Goal: Task Accomplishment & Management: Use online tool/utility

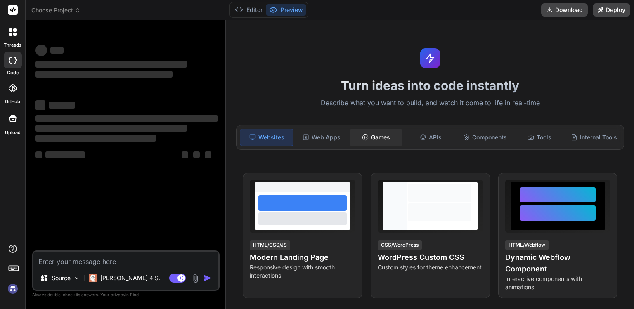
click at [388, 139] on div "Games" at bounding box center [375, 137] width 53 height 17
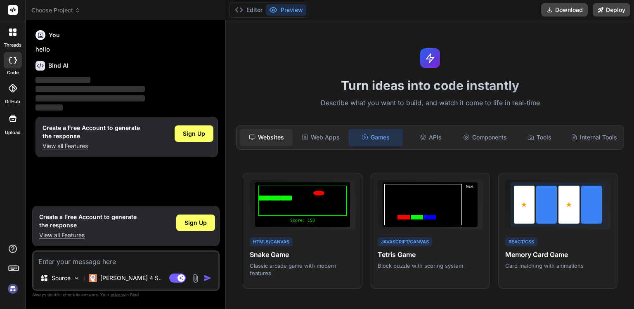
click at [260, 135] on div "Websites" at bounding box center [266, 137] width 53 height 17
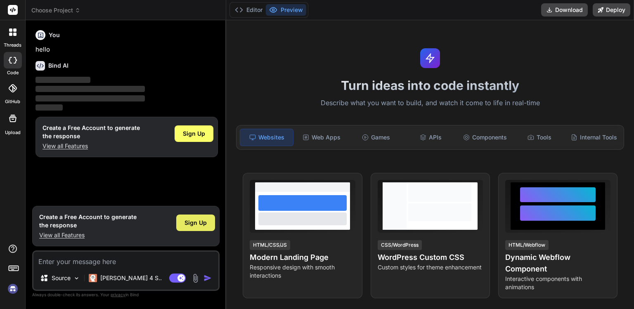
click at [198, 223] on span "Sign Up" at bounding box center [195, 223] width 22 height 8
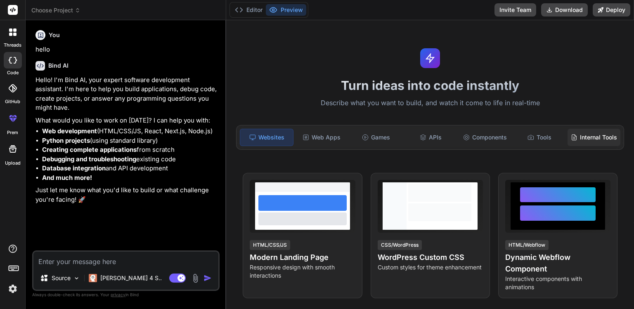
click at [590, 139] on div "Internal Tools" at bounding box center [593, 137] width 53 height 17
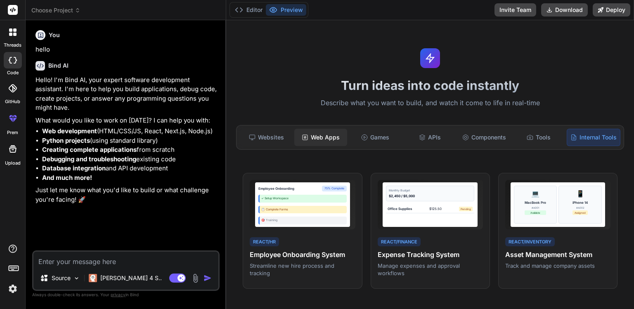
click at [320, 134] on div "Web Apps" at bounding box center [320, 137] width 53 height 17
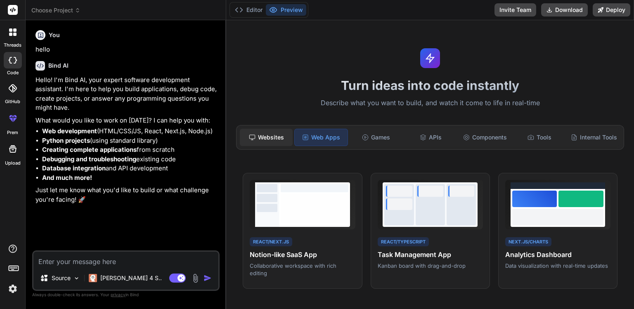
click at [278, 142] on div "Websites" at bounding box center [266, 137] width 53 height 17
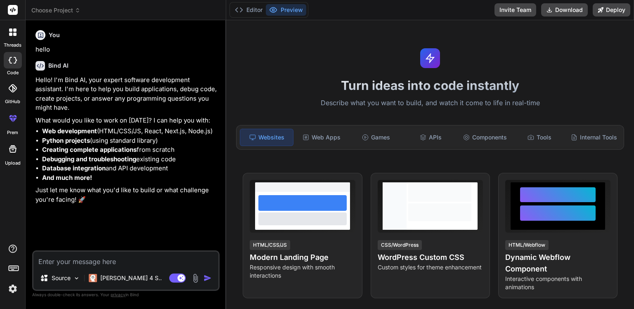
click at [71, 263] on textarea at bounding box center [125, 259] width 185 height 15
type textarea "x"
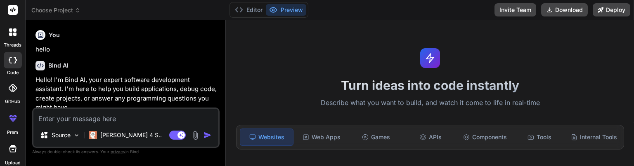
type textarea "ma"
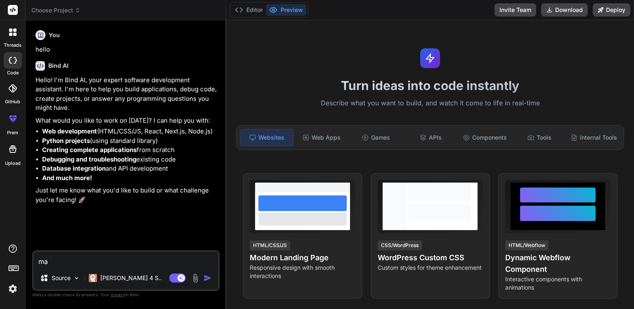
type textarea "x"
type textarea "mak"
type textarea "x"
type textarea "make"
type textarea "x"
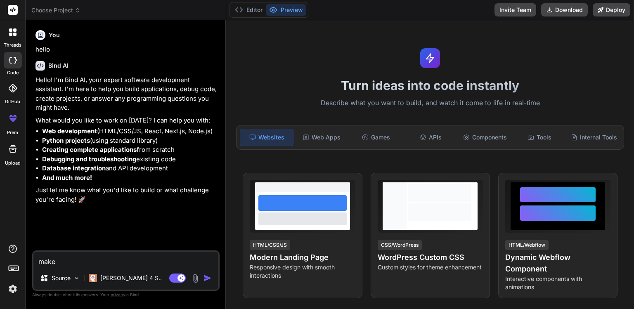
type textarea "make"
type textarea "x"
type textarea "make a"
type textarea "x"
type textarea "make a"
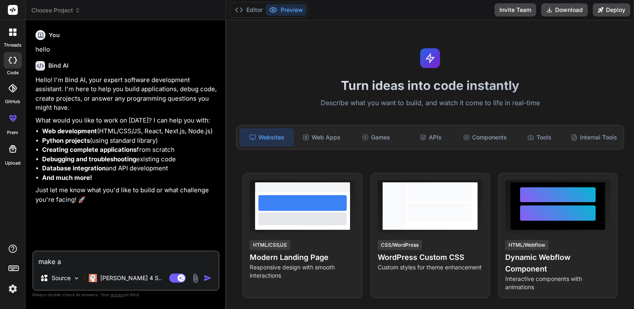
type textarea "x"
type textarea "make a e"
type textarea "x"
type textarea "make a"
type textarea "x"
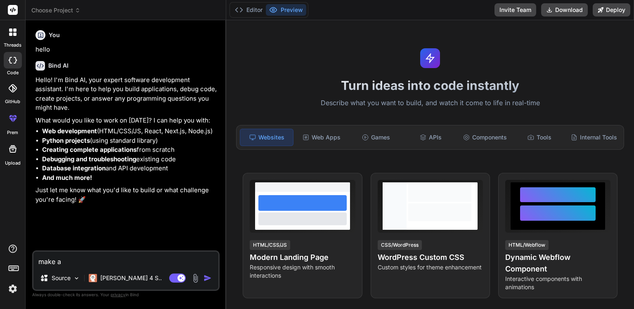
type textarea "make a w"
type textarea "x"
type textarea "make a we"
type textarea "x"
type textarea "make a web"
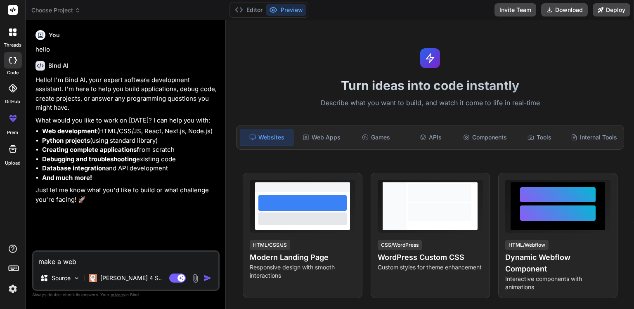
type textarea "x"
type textarea "make a web"
type textarea "x"
type textarea "make a web"
type textarea "x"
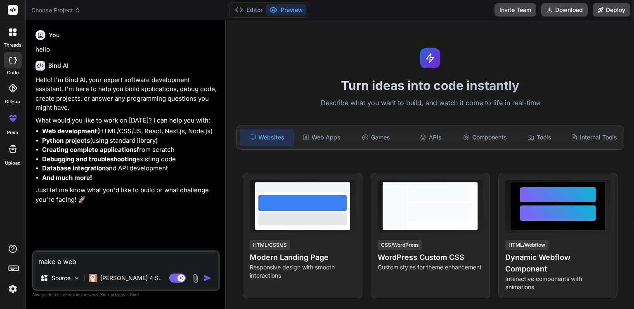
type textarea "make a webs"
type textarea "x"
type textarea "make a websi"
type textarea "x"
type textarea "make a websit"
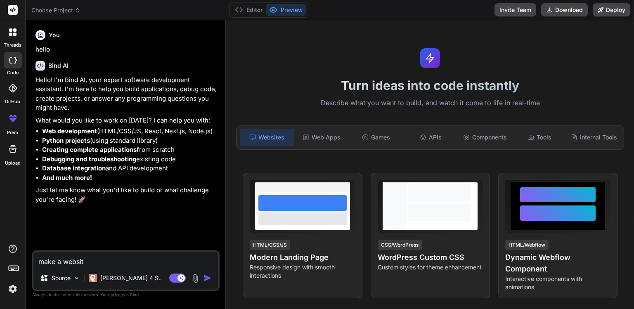
type textarea "x"
type textarea "make a website"
type textarea "x"
type textarea "make a website"
type textarea "x"
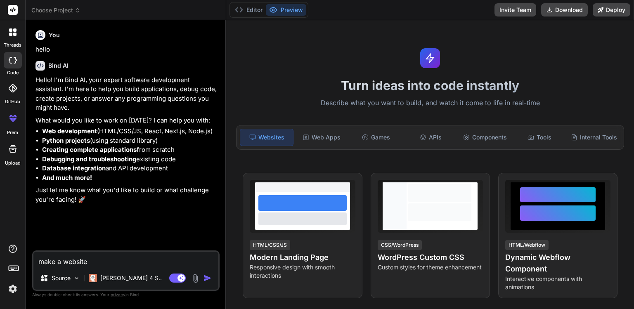
type textarea "make a website t"
type textarea "x"
type textarea "make a website th"
type textarea "x"
type textarea "make a website the"
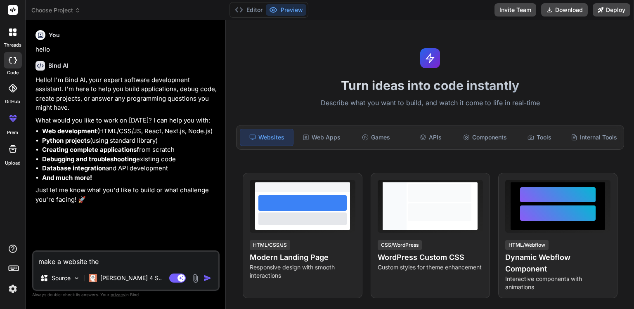
type textarea "x"
type textarea "make a website ther"
type textarea "x"
type textarea "make a website there"
type textarea "x"
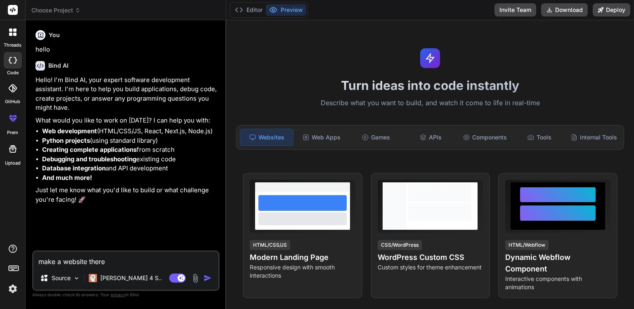
type textarea "make a website there"
type textarea "x"
type textarea "make a website there h"
type textarea "x"
type textarea "make a website there ha"
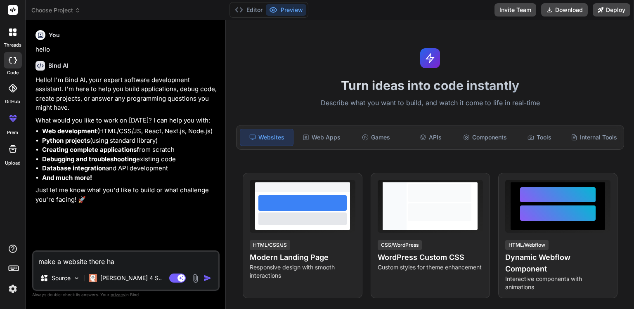
type textarea "x"
type textarea "make a website there hav"
type textarea "x"
type textarea "make a website there have"
type textarea "x"
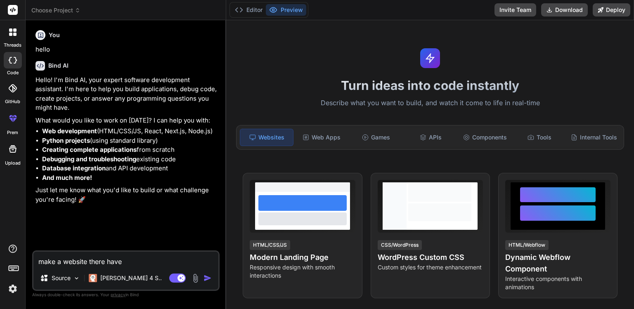
type textarea "make a website there have"
type textarea "x"
type textarea "make a website there have a"
type textarea "x"
type textarea "make a website there have a"
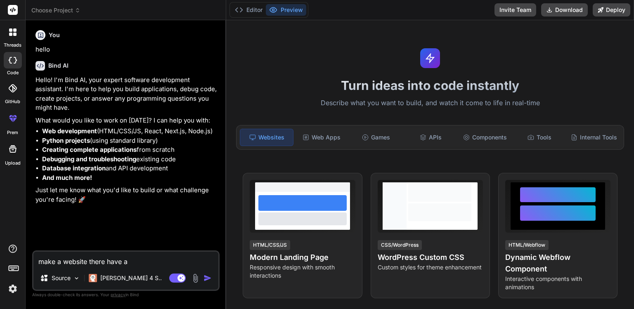
type textarea "x"
type textarea "make a website there have a l"
type textarea "x"
type textarea "make a website there have a lo"
type textarea "x"
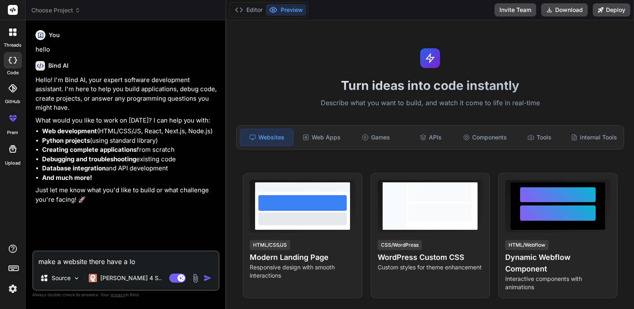
type textarea "make a website there have a log"
type textarea "x"
type textarea "make a website there have a logi"
type textarea "x"
type textarea "make a website there have a login"
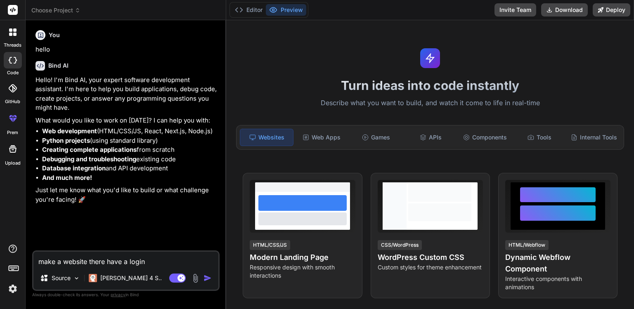
type textarea "x"
type textarea "make a website there have a login"
type textarea "x"
type textarea "make a website there have a login p"
type textarea "x"
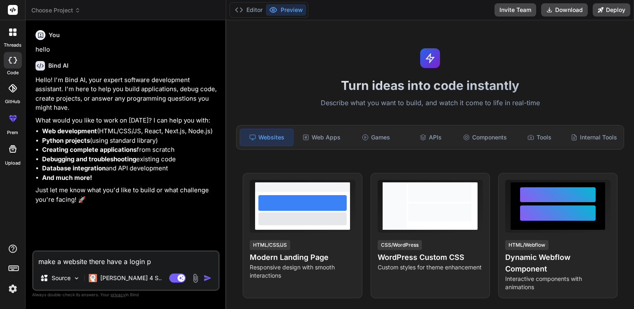
type textarea "make a website there have a login pa"
type textarea "x"
type textarea "make a website there have a login pag"
type textarea "x"
type textarea "make a website there have a login page"
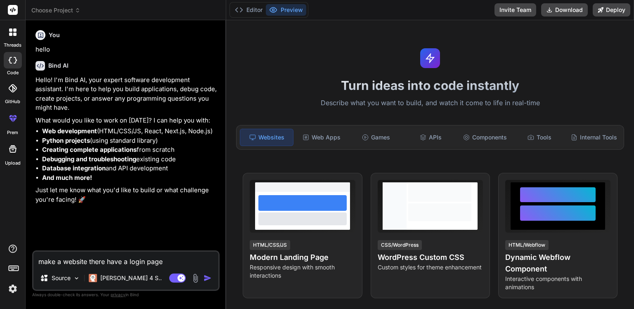
type textarea "x"
type textarea "make a website there have a login page"
type textarea "x"
type textarea "make a website there have a login page a"
type textarea "x"
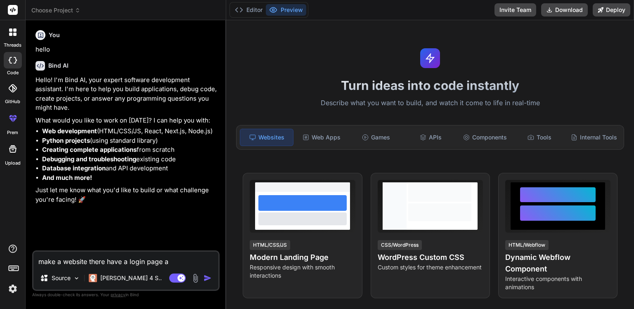
type textarea "make a website there have a login page af"
type textarea "x"
type textarea "make a website there have a login page aft"
type textarea "x"
type textarea "make a website there have a login page afte"
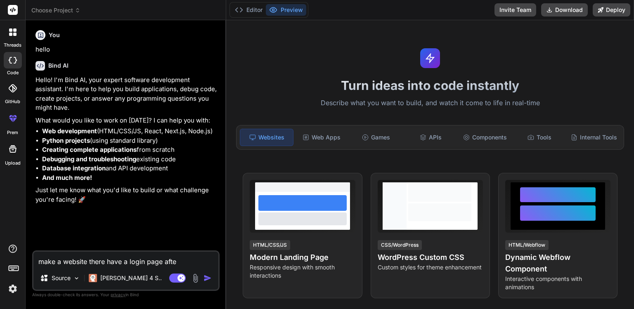
type textarea "x"
type textarea "make a website there have a login page after"
type textarea "x"
type textarea "make a website there have a login page after"
type textarea "x"
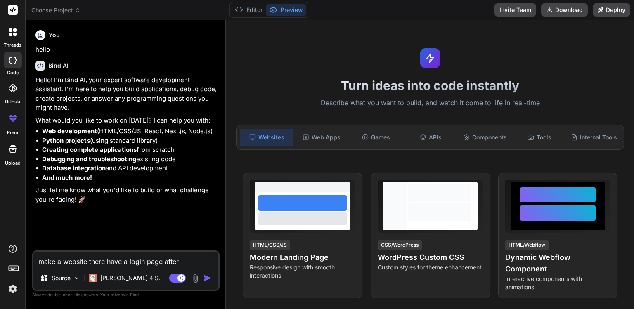
type textarea "make a website there have a login page after l"
type textarea "x"
type textarea "make a website there have a login page after lo"
type textarea "x"
type textarea "make a website there have a login page after log"
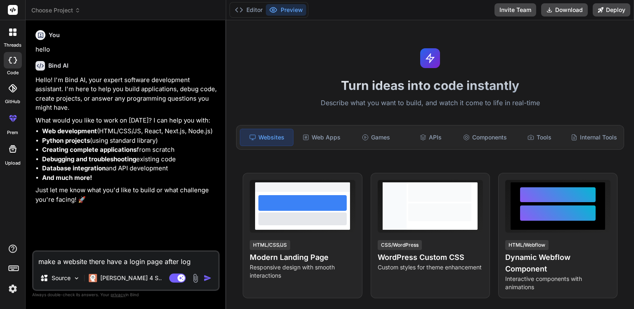
type textarea "x"
type textarea "make a website there have a login page after logi"
type textarea "x"
type textarea "make a website there have a login page after login"
type textarea "x"
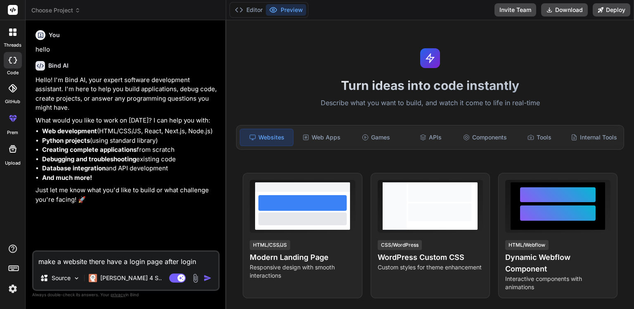
type textarea "make a website there have a login page after login"
type textarea "x"
type textarea "make a website there have a login page after login t"
type textarea "x"
type textarea "make a website there have a login page after login th"
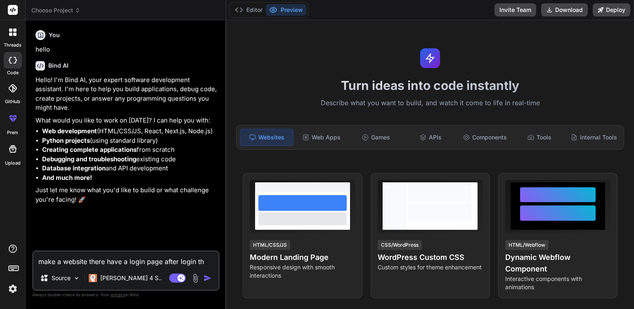
type textarea "x"
type textarea "make a website there have a login page after login the"
type textarea "x"
type textarea "make a website there have a login page after login the"
type textarea "x"
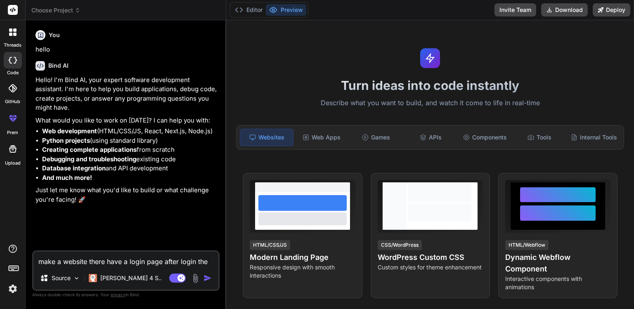
type textarea "make a website there have a login page after login the w"
type textarea "x"
type textarea "make a website there have a login page after login the we"
type textarea "x"
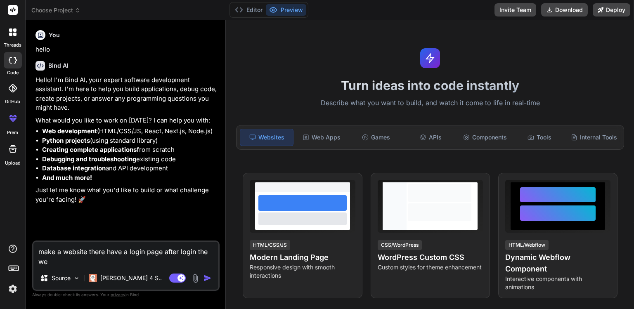
type textarea "make a website there have a login page after login the web"
type textarea "x"
type textarea "make a website there have a login page after login the web"
type textarea "x"
type textarea "make a website there have a login page after login the web w"
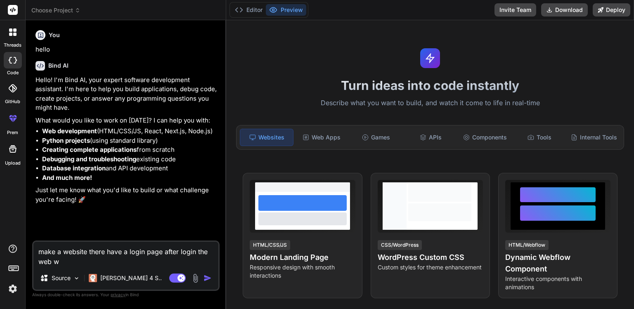
type textarea "x"
type textarea "make a website there have a login page after login the web wi"
type textarea "x"
type textarea "make a website there have a login page after login the web wil"
type textarea "x"
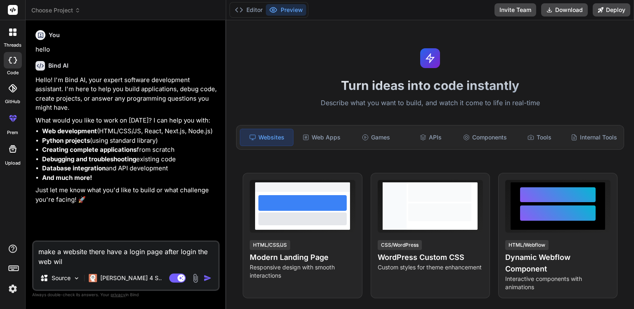
type textarea "make a website there have a login page after login the web will"
type textarea "x"
type textarea "make a website there have a login page after login the web will"
type textarea "x"
type textarea "make a website there have a login page after login the web will b"
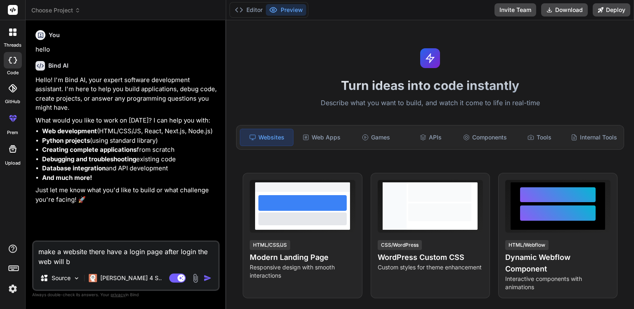
type textarea "x"
type textarea "make a website there have a login page after login the web will be"
type textarea "x"
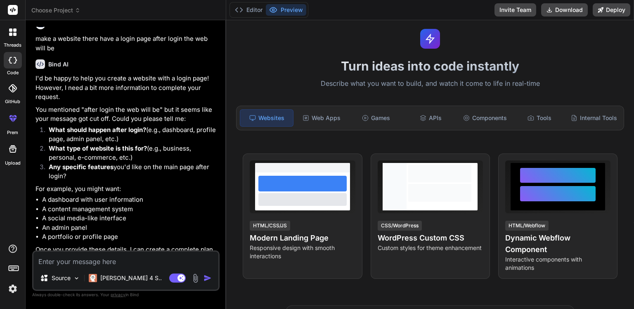
scroll to position [204, 0]
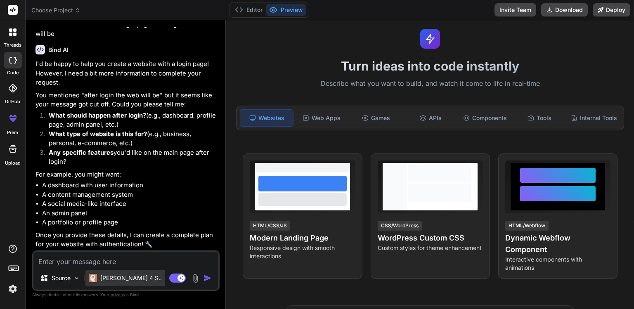
click at [113, 280] on p "Claude 4 S.." at bounding box center [130, 278] width 61 height 8
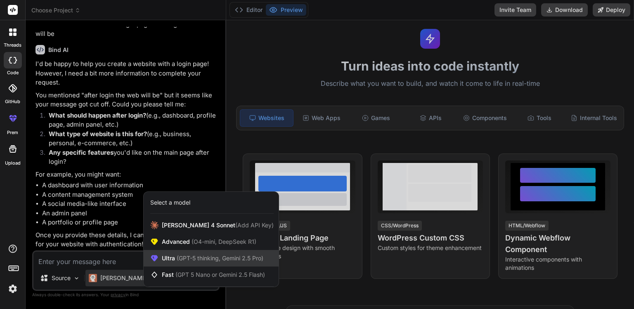
click at [240, 256] on span "(GPT-5 thinking, Gemini 2.5 Pro)" at bounding box center [219, 257] width 88 height 7
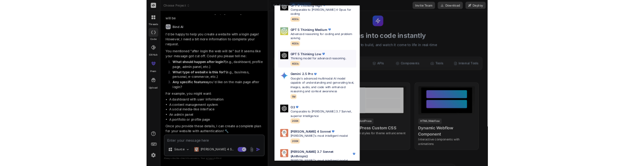
scroll to position [0, 0]
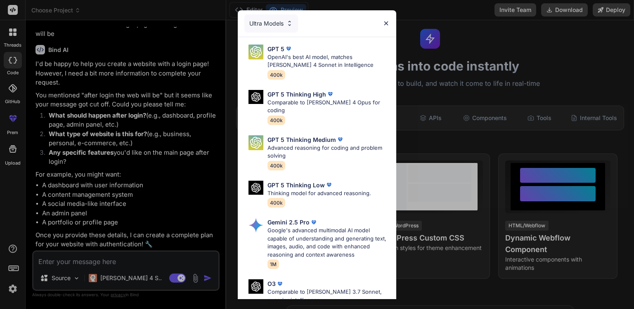
click at [386, 22] on img at bounding box center [385, 23] width 7 height 7
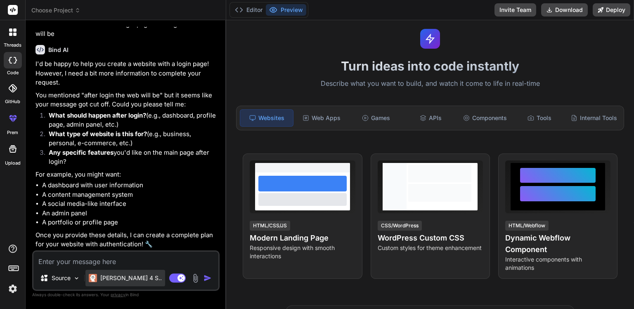
click at [120, 282] on div "Claude 4 S.." at bounding box center [125, 278] width 80 height 16
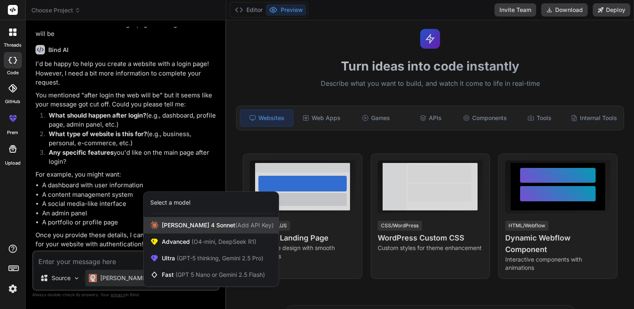
click at [235, 226] on span "(Add API Key)" at bounding box center [254, 224] width 38 height 7
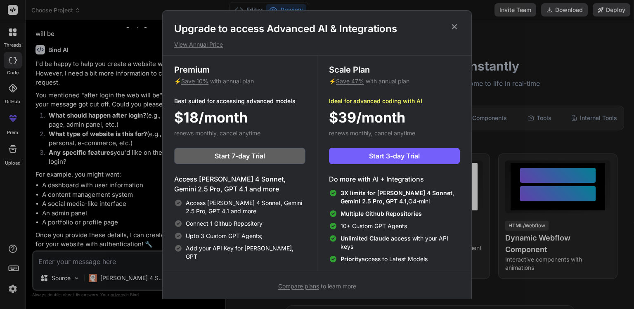
click at [454, 26] on icon at bounding box center [454, 26] width 5 height 5
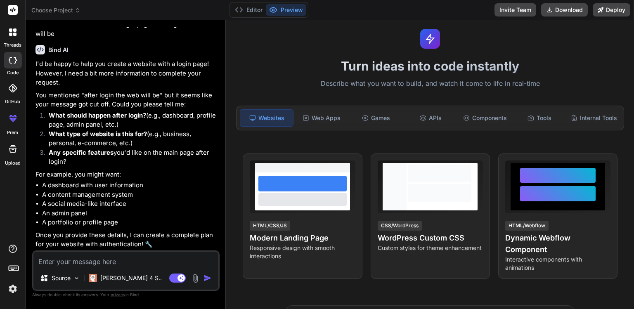
click at [72, 259] on textarea at bounding box center [125, 259] width 185 height 15
type textarea "x"
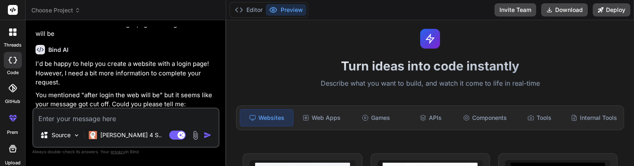
type textarea "m"
type textarea "x"
type textarea "ma"
type textarea "x"
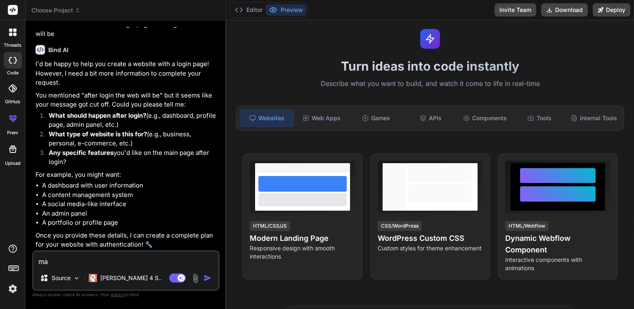
type textarea "mak"
type textarea "x"
type textarea "make"
type textarea "x"
type textarea "mak"
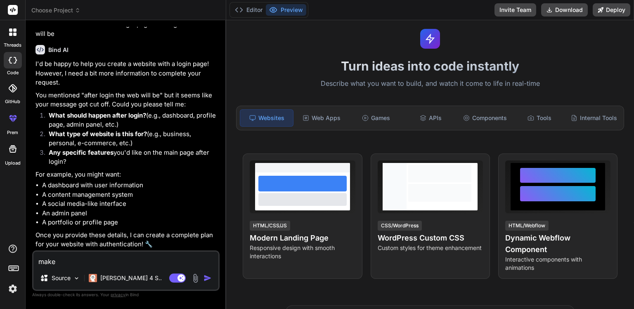
type textarea "x"
type textarea "ma"
type textarea "x"
type textarea "m"
type textarea "x"
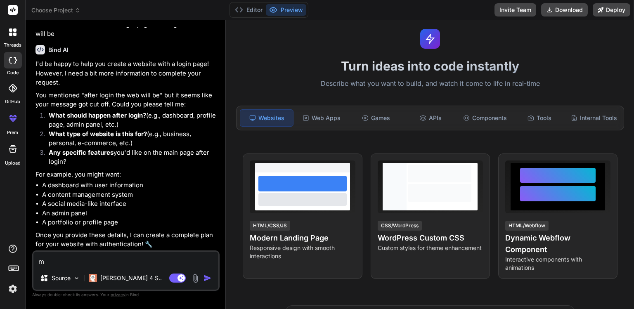
type textarea "x"
type textarea "t"
type textarea "x"
type textarea "th"
type textarea "x"
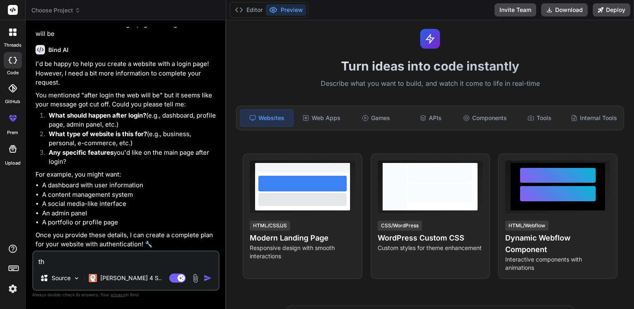
type textarea "thi"
type textarea "x"
type textarea "this"
type textarea "x"
type textarea "this"
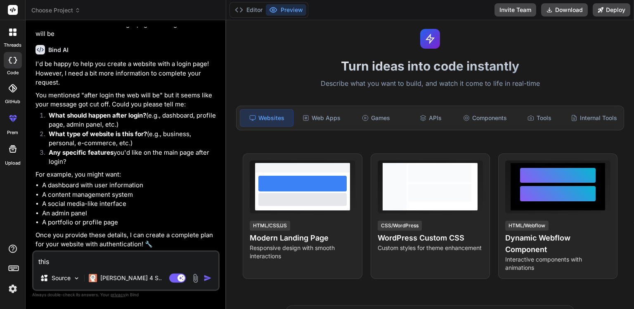
type textarea "x"
type textarea "this i"
type textarea "x"
type textarea "this is"
type textarea "x"
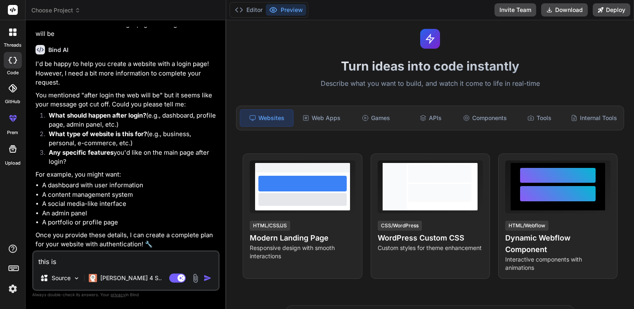
type textarea "this is"
type textarea "x"
type textarea "this is a"
type textarea "x"
type textarea "this is an"
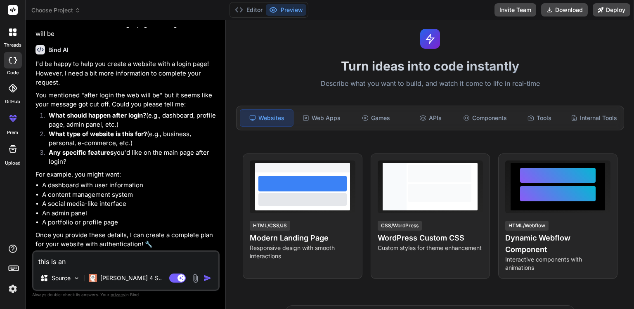
type textarea "x"
type textarea "this is an"
type textarea "x"
type textarea "this is an c"
type textarea "x"
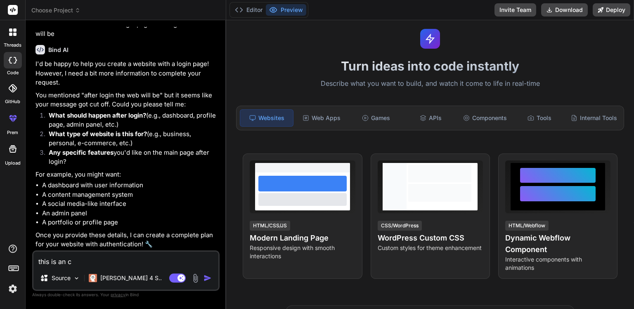
type textarea "this is an ch"
type textarea "x"
type textarea "this is an cha"
type textarea "x"
type textarea "this is an char"
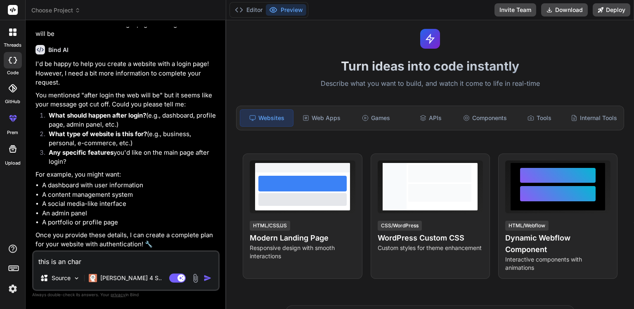
type textarea "x"
type textarea "this is an chart"
type textarea "x"
type textarea "this is an charte"
type textarea "x"
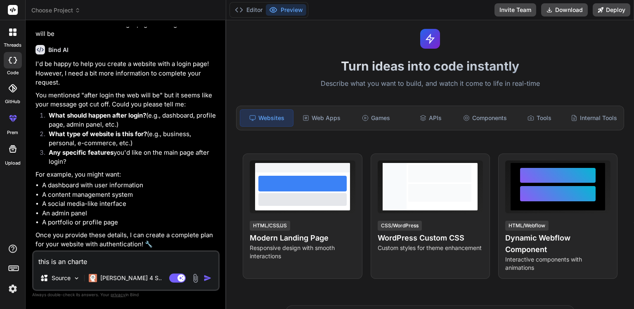
type textarea "this is an charter"
type textarea "x"
type textarea "this is an chartere"
type textarea "x"
type textarea "this is an chartered"
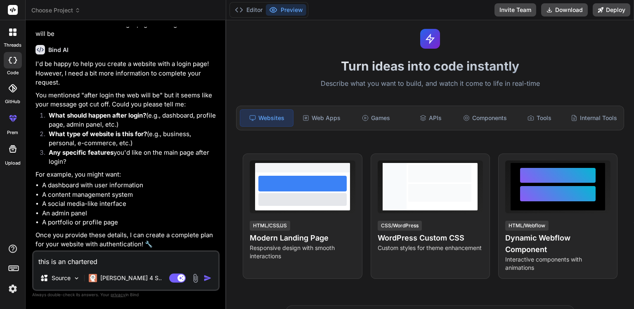
type textarea "x"
type textarea "this is an chartered"
type textarea "x"
type textarea "this is an chartered a"
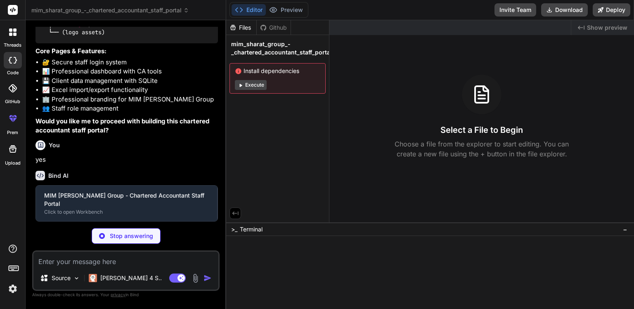
scroll to position [736, 0]
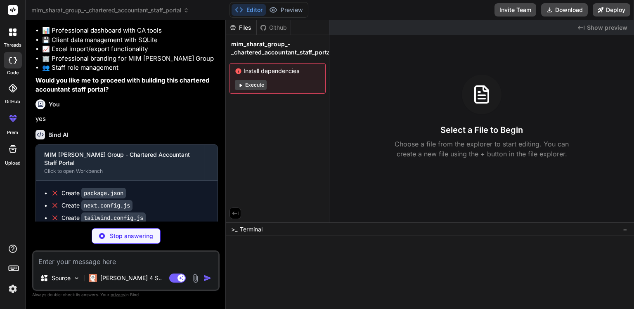
click at [241, 83] on icon at bounding box center [240, 85] width 6 height 6
click at [239, 83] on icon at bounding box center [240, 85] width 6 height 6
click at [239, 82] on icon at bounding box center [240, 85] width 6 height 6
click at [244, 26] on div "Files" at bounding box center [241, 28] width 30 height 8
click at [262, 45] on span "mim_sharat_group_-_chartered_accountant_staff_portal" at bounding box center [281, 48] width 101 height 16
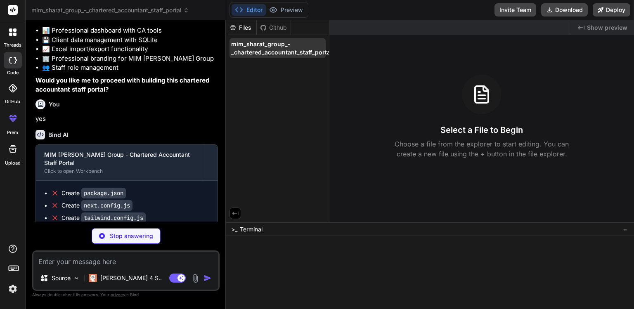
click at [279, 49] on span "mim_sharat_group_-_chartered_accountant_staff_portal" at bounding box center [281, 48] width 101 height 16
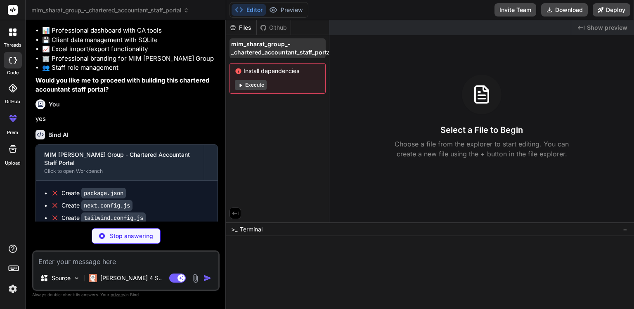
click at [279, 49] on span "mim_sharat_group_-_chartered_accountant_staff_portal" at bounding box center [281, 48] width 101 height 16
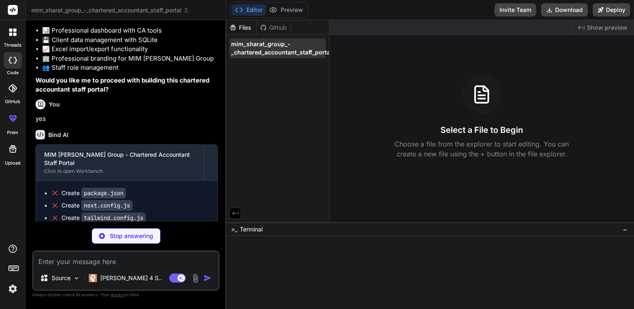
click at [279, 49] on span "mim_sharat_group_-_chartered_accountant_staff_portal" at bounding box center [281, 48] width 101 height 16
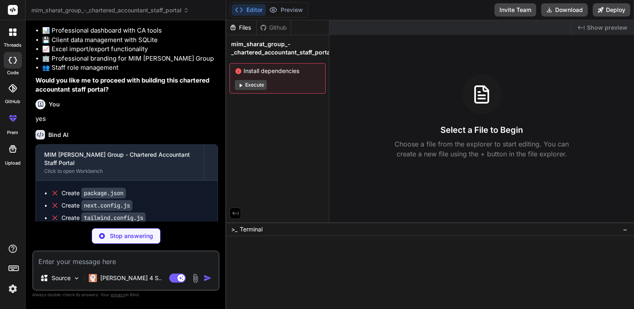
click at [279, 49] on span "mim_sharat_group_-_chartered_accountant_staff_portal" at bounding box center [281, 48] width 101 height 16
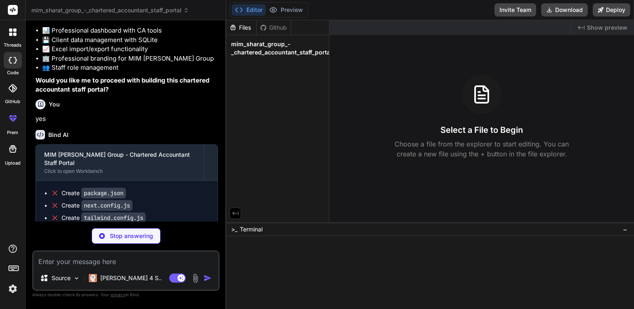
click at [279, 49] on span "mim_sharat_group_-_chartered_accountant_staff_portal" at bounding box center [281, 48] width 101 height 16
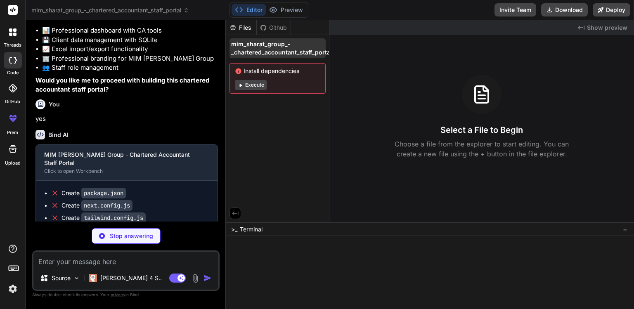
click at [279, 49] on span "mim_sharat_group_-_chartered_accountant_staff_portal" at bounding box center [281, 48] width 101 height 16
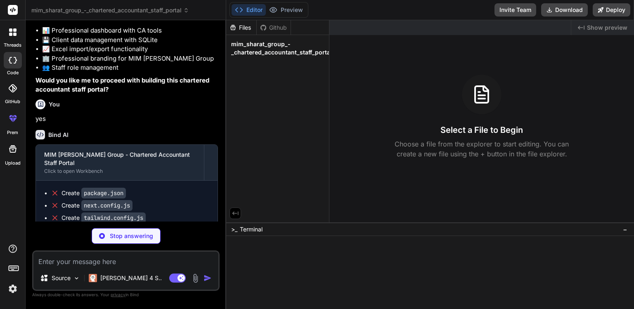
click at [279, 49] on span "mim_sharat_group_-_chartered_accountant_staff_portal" at bounding box center [281, 48] width 101 height 16
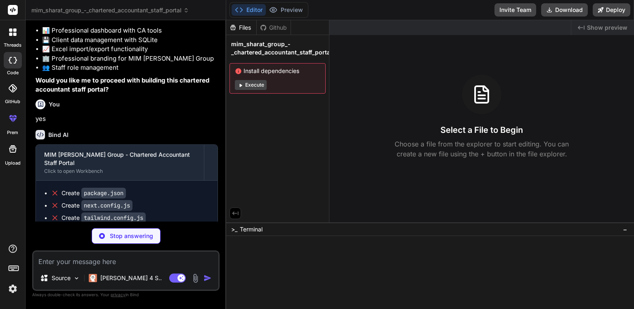
click at [279, 49] on span "mim_sharat_group_-_chartered_accountant_staff_portal" at bounding box center [281, 48] width 101 height 16
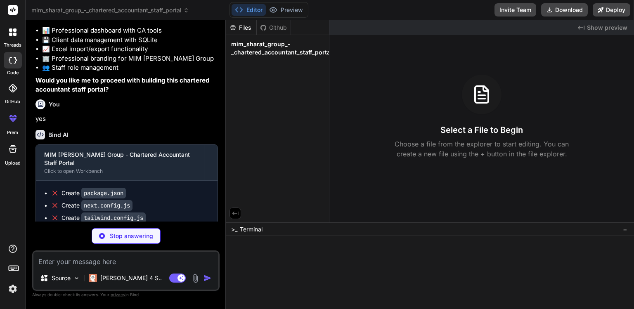
click at [238, 211] on icon at bounding box center [234, 213] width 7 height 7
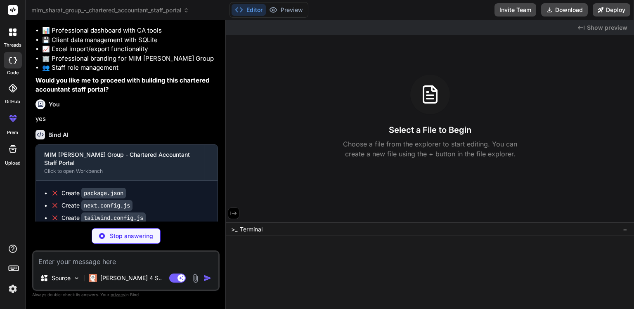
click at [510, 138] on div "Select a File to Begin Choose a file from the explorer to start editing. You ca…" at bounding box center [429, 117] width 407 height 84
click at [562, 150] on div "Select a File to Begin Choose a file from the explorer to start editing. You ca…" at bounding box center [429, 117] width 407 height 84
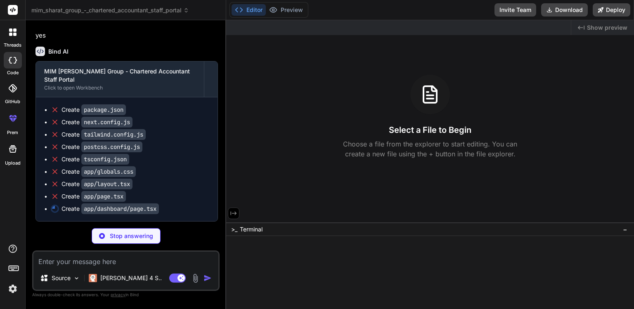
scroll to position [888, 0]
click at [233, 213] on icon at bounding box center [233, 213] width 7 height 7
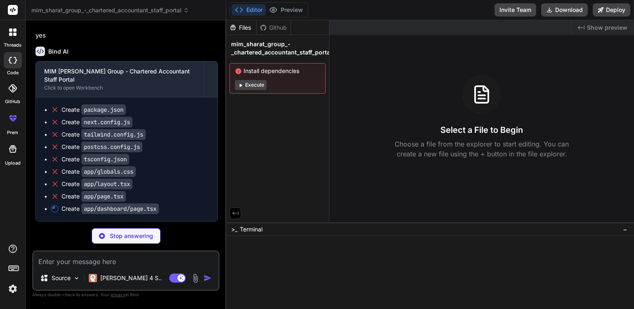
click at [238, 84] on icon at bounding box center [240, 85] width 6 height 6
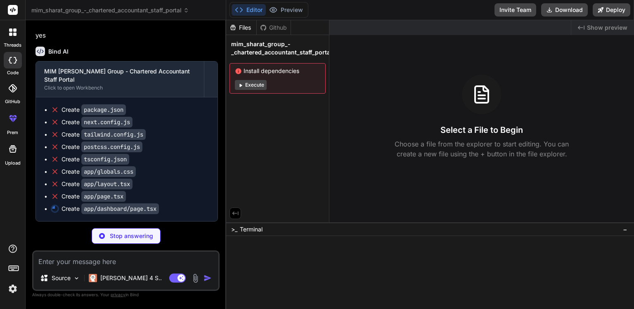
click at [238, 84] on icon at bounding box center [240, 85] width 6 height 6
click at [257, 53] on span "mim_sharat_group_-_chartered_accountant_staff_portal" at bounding box center [281, 48] width 101 height 16
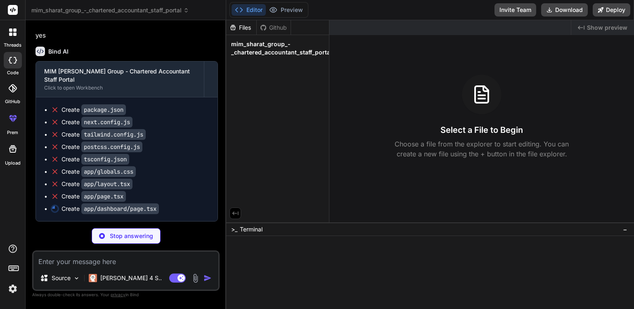
click at [251, 27] on div "Files" at bounding box center [241, 28] width 30 height 8
click at [270, 28] on div "Github" at bounding box center [274, 28] width 34 height 8
click at [268, 27] on div "Github" at bounding box center [274, 28] width 34 height 8
click at [251, 29] on div "Files" at bounding box center [241, 28] width 30 height 8
click at [250, 30] on div "Disabled until preview for your project is generated" at bounding box center [286, 27] width 126 height 12
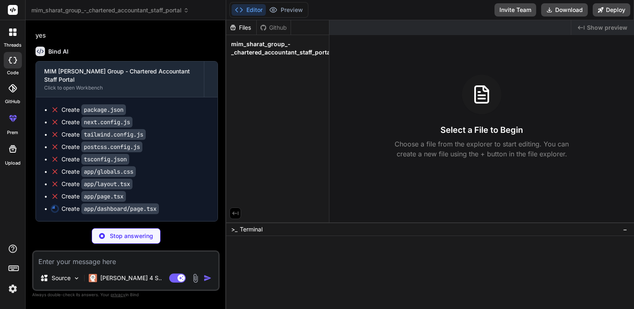
click at [236, 6] on icon at bounding box center [239, 10] width 8 height 8
click at [239, 9] on icon at bounding box center [239, 10] width 8 height 8
drag, startPoint x: 239, startPoint y: 9, endPoint x: 233, endPoint y: 11, distance: 6.1
click at [239, 8] on icon at bounding box center [239, 10] width 8 height 8
click at [16, 94] on div at bounding box center [13, 88] width 18 height 18
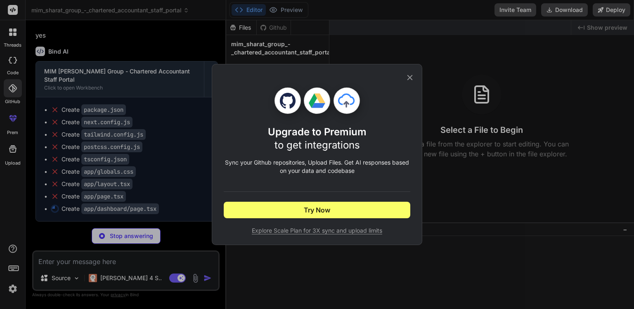
click at [410, 75] on icon at bounding box center [409, 77] width 5 height 5
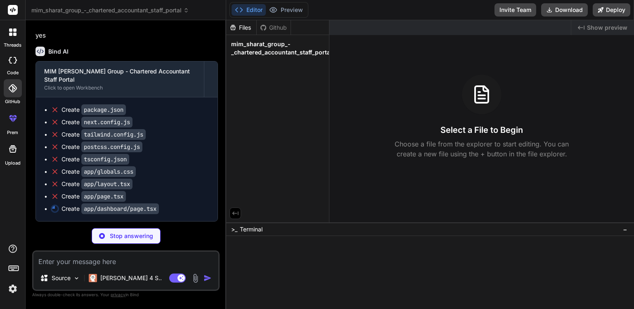
click at [430, 208] on div "Created with Pixso. Show preview Select a File to Begin Choose a file from the …" at bounding box center [481, 121] width 304 height 202
click at [442, 235] on div ">_ Terminal −" at bounding box center [429, 265] width 407 height 87
click at [475, 303] on div at bounding box center [429, 272] width 407 height 73
click at [235, 245] on div at bounding box center [424, 243] width 391 height 9
click at [246, 250] on div at bounding box center [424, 252] width 391 height 9
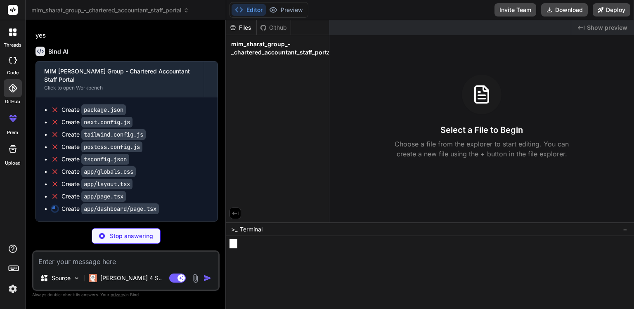
click at [247, 249] on div at bounding box center [424, 252] width 391 height 9
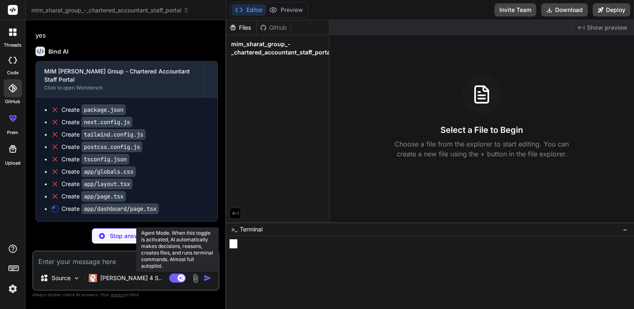
click at [178, 278] on rect at bounding box center [180, 277] width 7 height 7
click at [175, 280] on rect at bounding box center [173, 277] width 7 height 7
click at [177, 278] on rect at bounding box center [177, 277] width 16 height 9
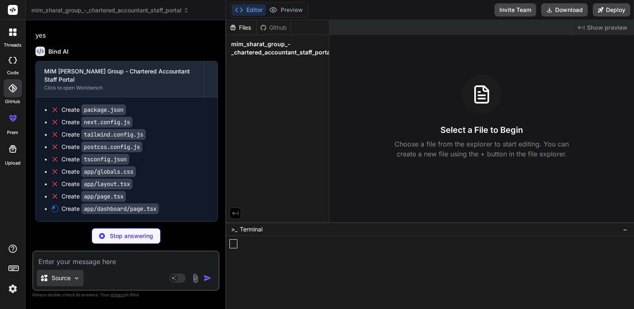
click at [48, 276] on div "Source" at bounding box center [55, 278] width 31 height 8
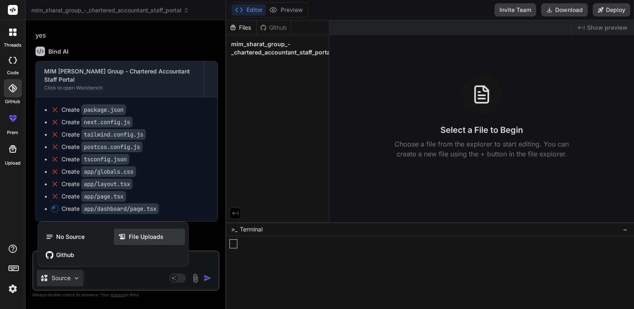
click at [144, 233] on span "File Uploads" at bounding box center [146, 237] width 35 height 8
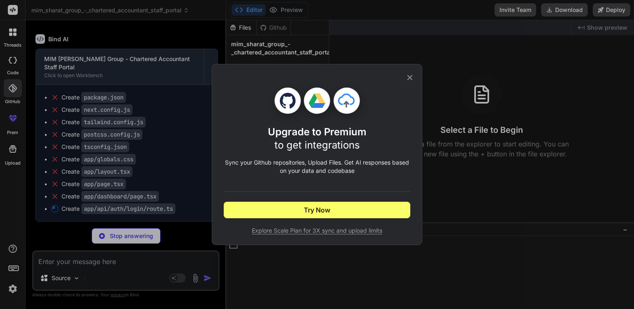
click at [412, 73] on icon at bounding box center [409, 77] width 9 height 9
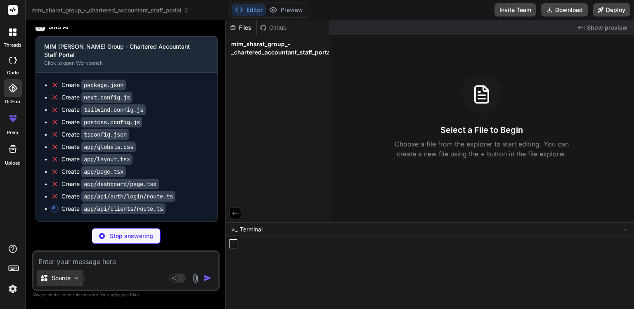
click at [74, 277] on img at bounding box center [76, 278] width 7 height 7
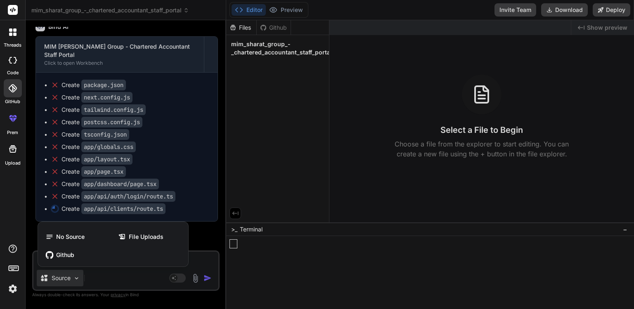
click at [74, 277] on div at bounding box center [317, 154] width 634 height 309
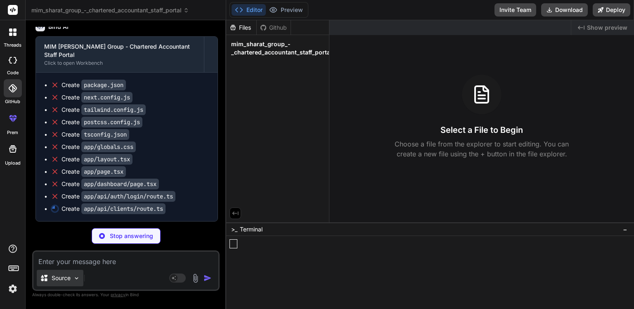
click at [74, 277] on img at bounding box center [76, 278] width 7 height 7
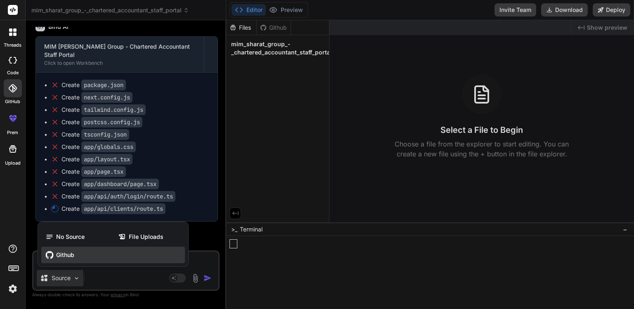
click at [71, 256] on span "Github" at bounding box center [65, 255] width 18 height 8
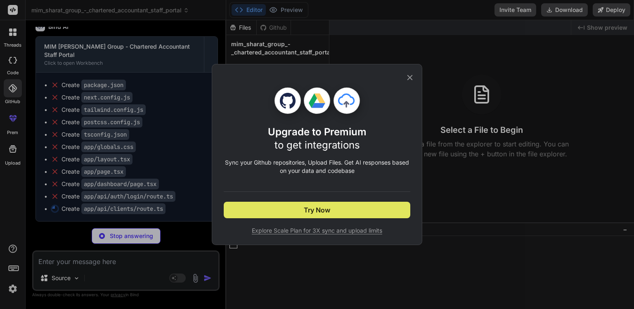
click at [286, 212] on button "Try Now" at bounding box center [317, 210] width 186 height 16
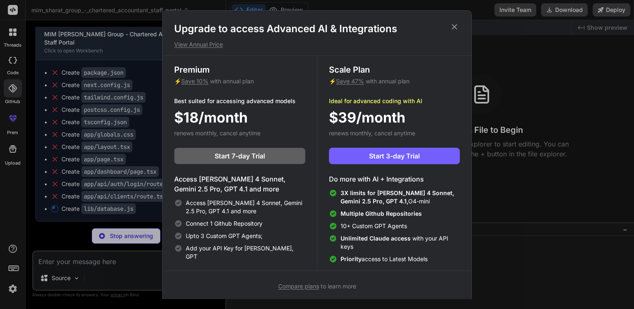
click at [457, 26] on icon at bounding box center [454, 26] width 9 height 9
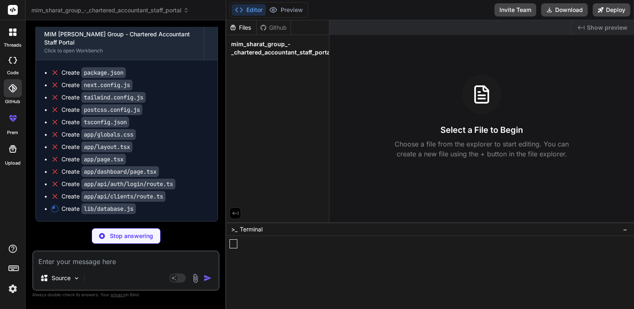
click at [20, 43] on label "threads" at bounding box center [13, 45] width 18 height 7
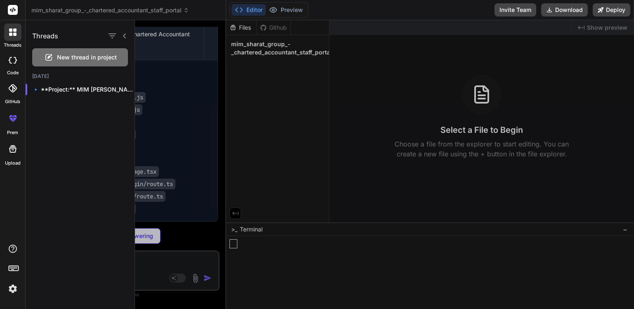
click at [5, 40] on div "threads" at bounding box center [12, 34] width 25 height 28
click at [78, 87] on p "🔹 **Project:** MIM Sharat Group - Chart..." at bounding box center [83, 89] width 102 height 8
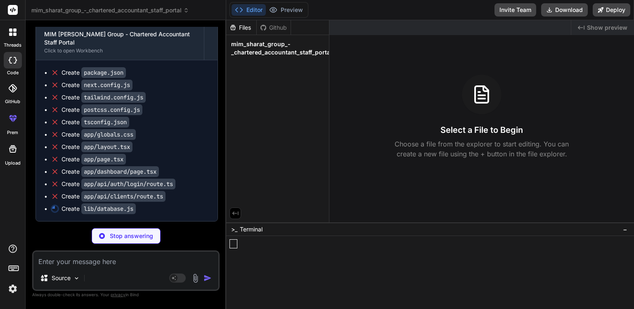
click at [10, 59] on icon at bounding box center [13, 60] width 8 height 7
click at [11, 58] on icon at bounding box center [13, 60] width 8 height 7
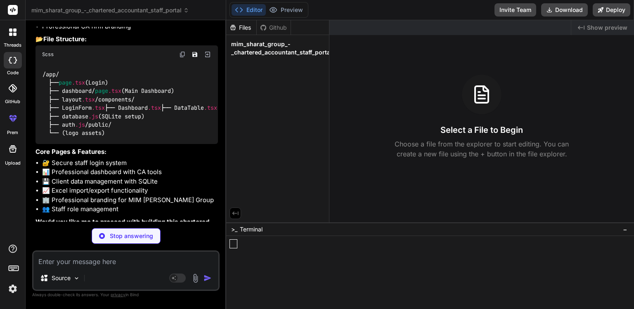
scroll to position [556, 0]
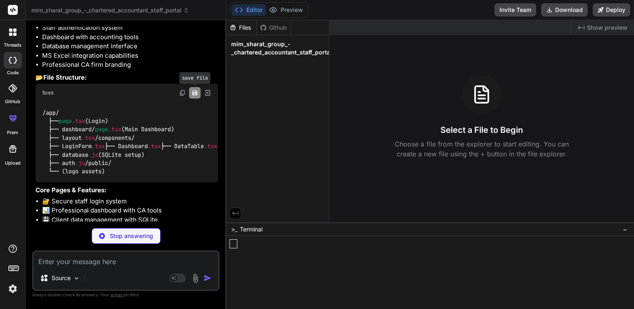
click at [196, 95] on icon "Save file" at bounding box center [194, 92] width 5 height 5
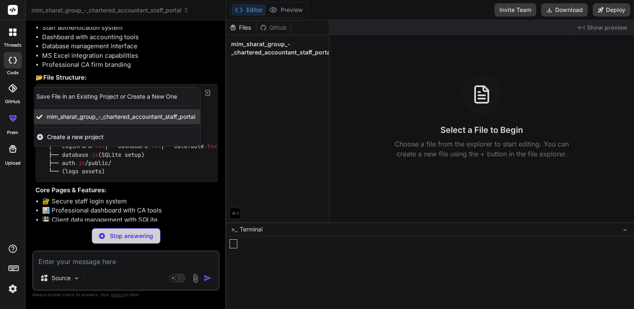
click at [119, 121] on span "mim_sharat_group_-_chartered_accountant_staff_portal" at bounding box center [121, 117] width 148 height 8
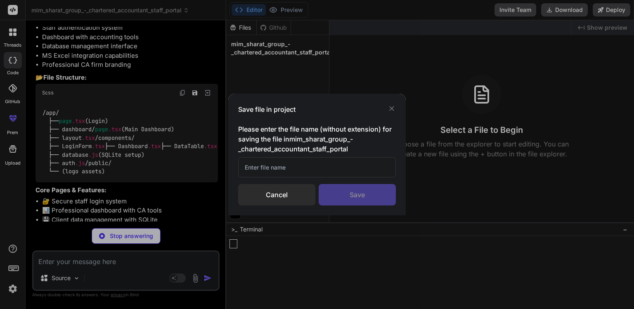
click at [288, 170] on input "text" at bounding box center [317, 167] width 158 height 20
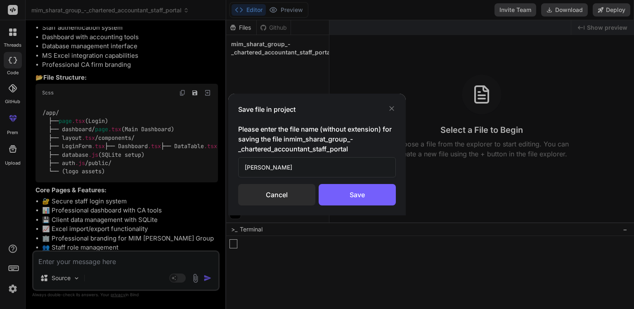
click at [348, 198] on div "Save" at bounding box center [356, 194] width 77 height 21
drag, startPoint x: 389, startPoint y: 110, endPoint x: 384, endPoint y: 113, distance: 5.4
click at [385, 113] on div "Save file in project" at bounding box center [317, 109] width 158 height 10
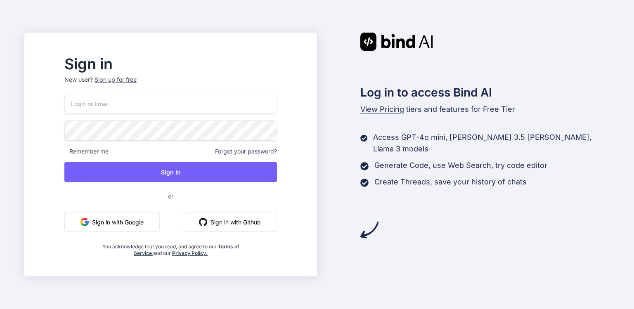
click at [154, 221] on button "Sign in with Google" at bounding box center [111, 222] width 95 height 20
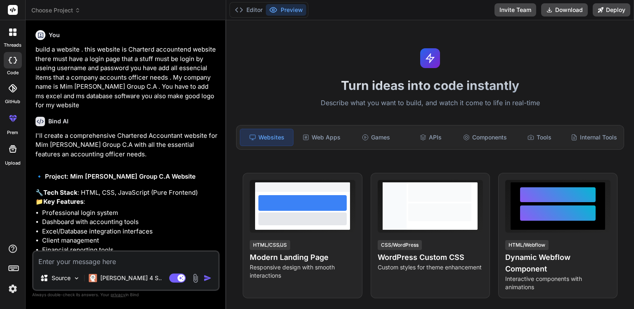
type textarea "x"
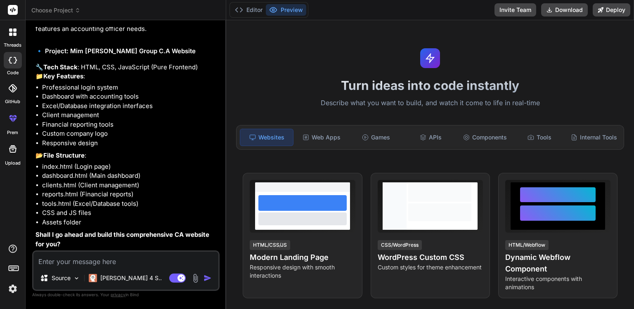
type textarea "y"
type textarea "x"
type textarea "ye"
type textarea "x"
type textarea "yes"
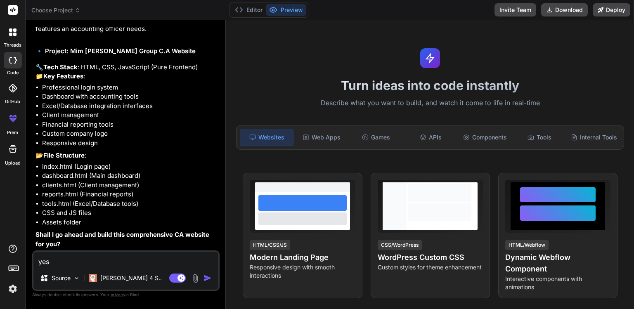
type textarea "x"
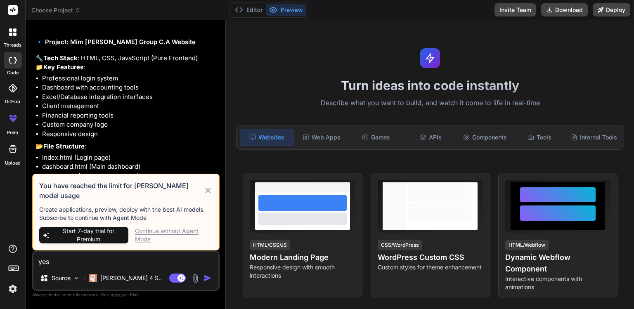
type textarea "yes"
click at [158, 234] on div "Continue without Agent Mode" at bounding box center [174, 235] width 78 height 16
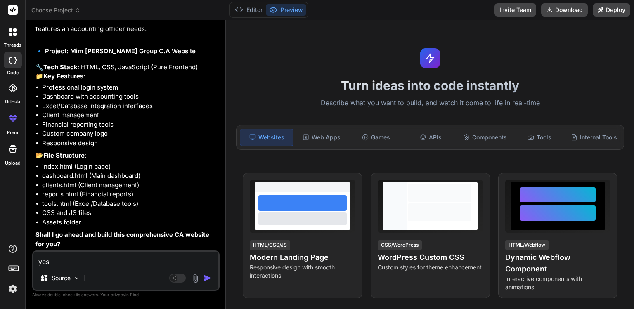
click at [206, 278] on img "button" at bounding box center [207, 278] width 8 height 8
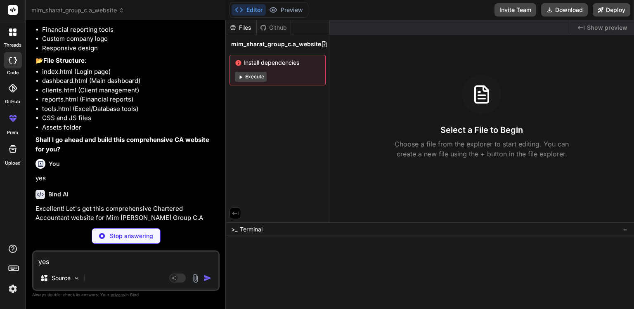
scroll to position [220, 0]
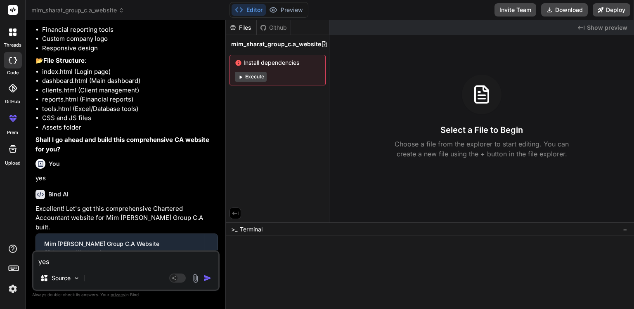
click at [240, 27] on div "Files" at bounding box center [241, 28] width 30 height 8
click at [243, 28] on div "Files" at bounding box center [241, 28] width 30 height 8
click at [257, 44] on span "mim_sharat_group_c.a_website" at bounding box center [276, 44] width 90 height 8
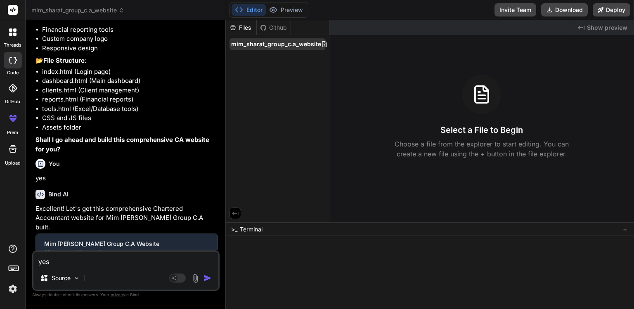
click at [257, 44] on span "mim_sharat_group_c.a_website" at bounding box center [276, 44] width 90 height 8
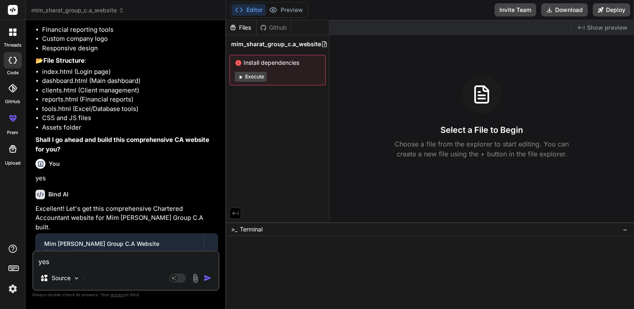
click at [257, 44] on span "mim_sharat_group_c.a_website" at bounding box center [276, 44] width 90 height 8
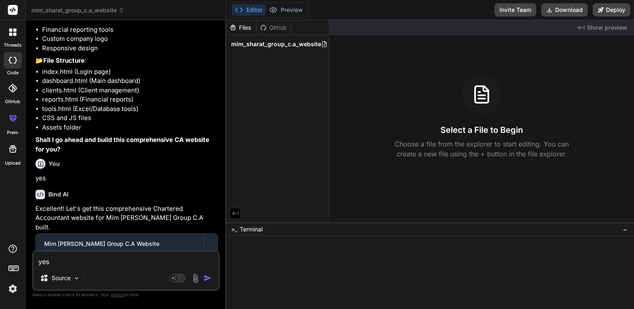
click at [257, 44] on span "mim_sharat_group_c.a_website" at bounding box center [276, 44] width 90 height 8
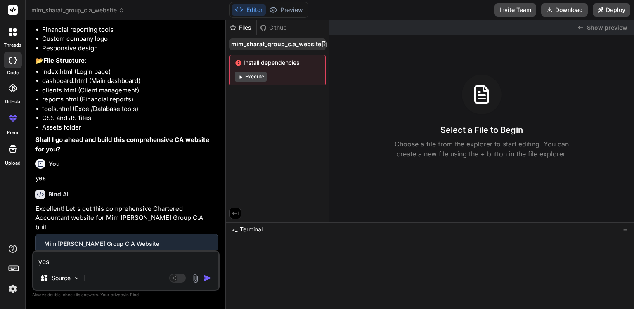
click at [247, 47] on span "mim_sharat_group_c.a_website" at bounding box center [276, 44] width 90 height 8
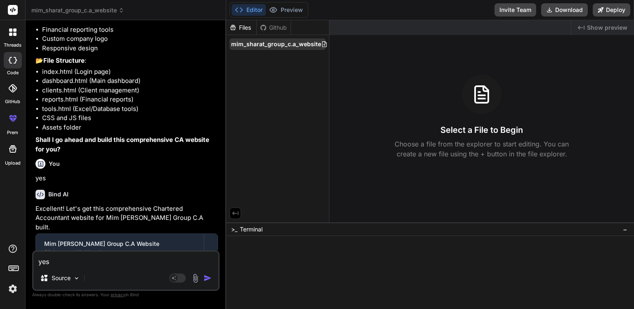
click at [247, 46] on span "mim_sharat_group_c.a_website" at bounding box center [276, 44] width 90 height 8
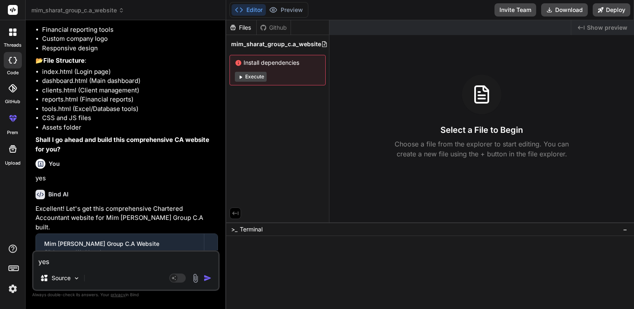
click at [247, 46] on span "mim_sharat_group_c.a_website" at bounding box center [276, 44] width 90 height 8
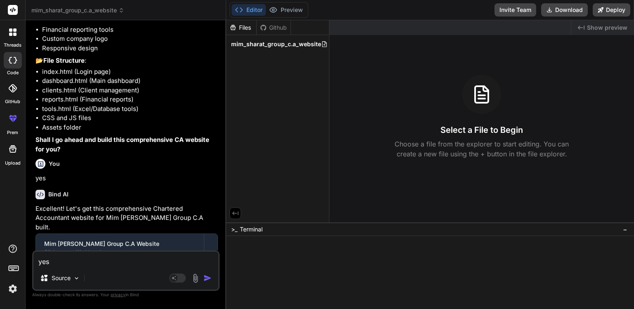
click at [247, 46] on span "mim_sharat_group_c.a_website" at bounding box center [276, 44] width 90 height 8
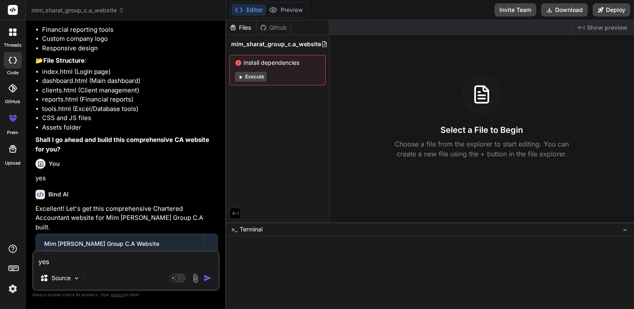
click at [250, 25] on div "Files" at bounding box center [241, 28] width 30 height 8
click at [244, 26] on div "Files" at bounding box center [241, 28] width 30 height 8
click at [238, 28] on div "Files" at bounding box center [241, 28] width 30 height 8
click at [236, 28] on icon at bounding box center [232, 27] width 7 height 7
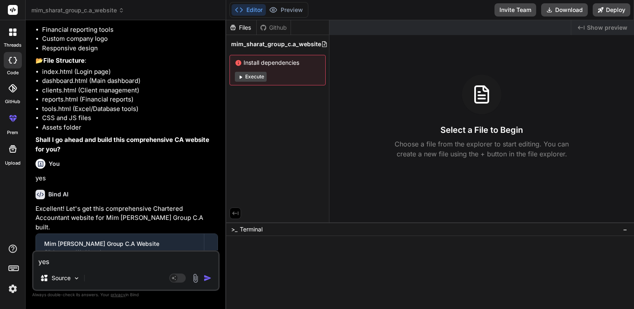
click at [233, 27] on icon at bounding box center [232, 27] width 7 height 7
click at [233, 28] on icon at bounding box center [232, 27] width 7 height 7
click at [231, 28] on icon at bounding box center [232, 27] width 7 height 7
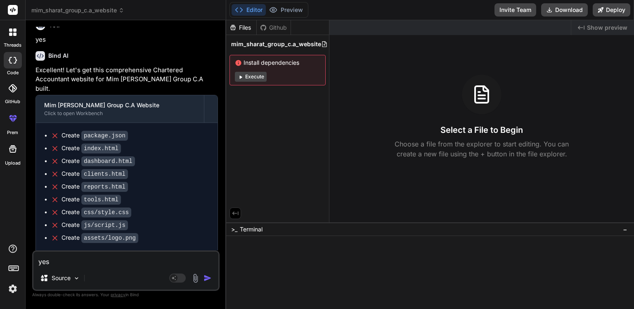
scroll to position [385, 0]
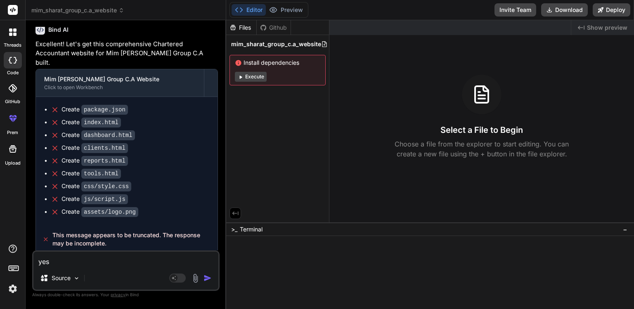
click at [241, 77] on icon at bounding box center [241, 76] width 2 height 3
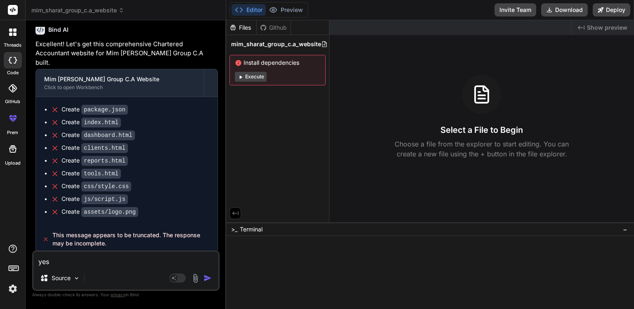
click at [241, 77] on icon at bounding box center [241, 76] width 2 height 3
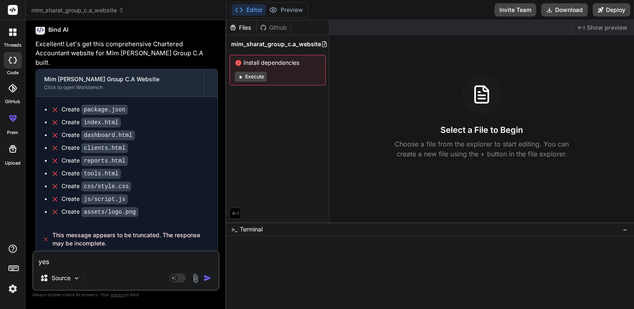
click at [241, 77] on icon at bounding box center [241, 76] width 2 height 3
click at [566, 9] on button "Download" at bounding box center [564, 9] width 47 height 13
click at [572, 10] on button "Download" at bounding box center [564, 9] width 47 height 13
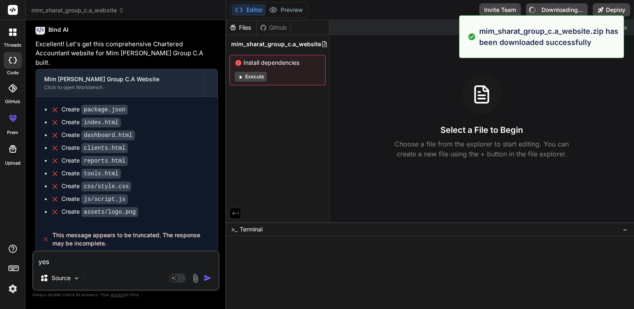
type textarea "x"
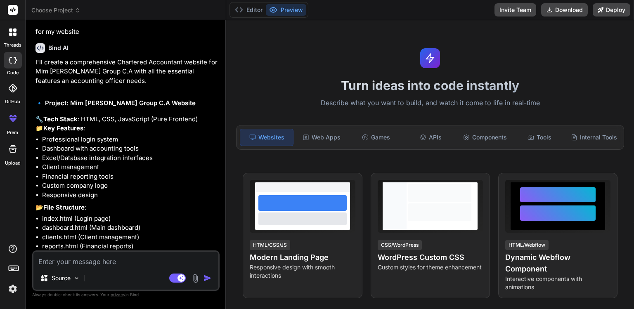
type textarea "x"
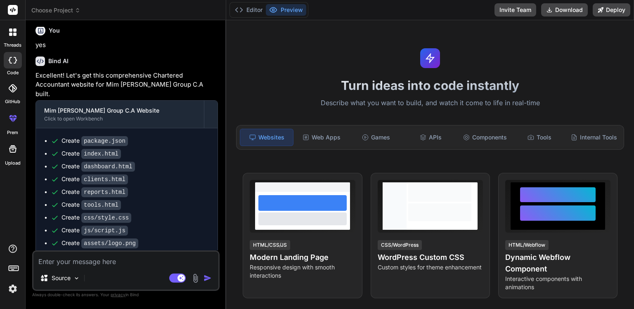
scroll to position [385, 0]
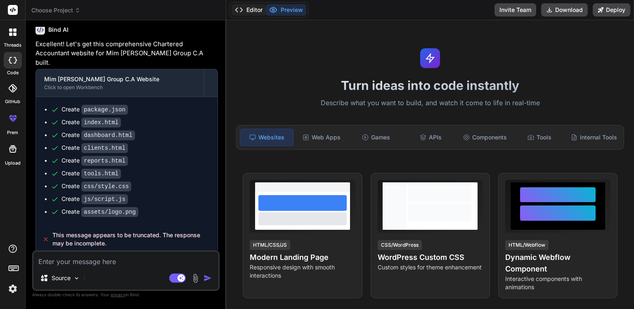
click at [244, 12] on button "Editor" at bounding box center [248, 10] width 34 height 12
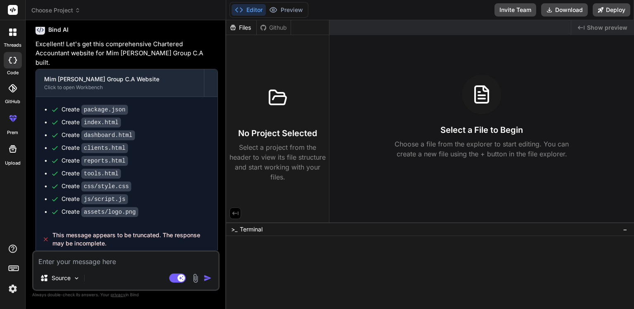
click at [241, 30] on div "Files" at bounding box center [241, 28] width 30 height 8
click at [236, 212] on icon at bounding box center [234, 213] width 7 height 7
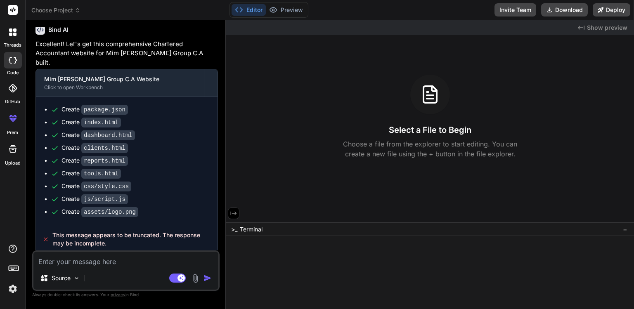
click at [229, 214] on button at bounding box center [234, 213] width 12 height 12
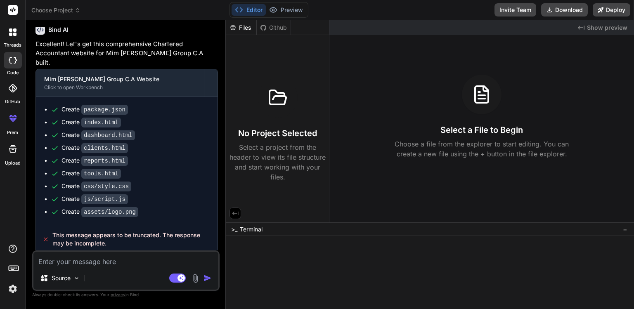
click at [238, 228] on div ">_ Terminal" at bounding box center [246, 229] width 31 height 8
click at [249, 229] on span "Terminal" at bounding box center [251, 229] width 23 height 8
click at [281, 28] on div "Github" at bounding box center [274, 28] width 34 height 8
click at [243, 29] on div "Files" at bounding box center [241, 28] width 30 height 8
click at [243, 28] on div "Files" at bounding box center [241, 28] width 30 height 8
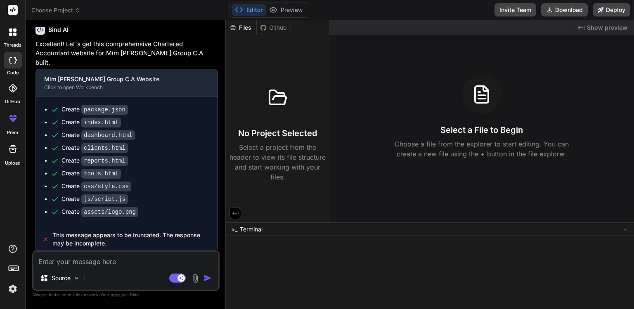
click at [525, 130] on div "Select a File to Begin Choose a file from the explorer to start editing. You ca…" at bounding box center [481, 117] width 304 height 84
click at [458, 170] on div "Created with Pixso. Show preview Select a File to Begin Choose a file from the …" at bounding box center [481, 121] width 304 height 202
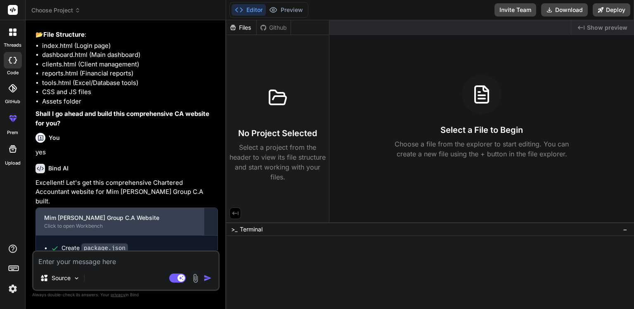
scroll to position [292, 0]
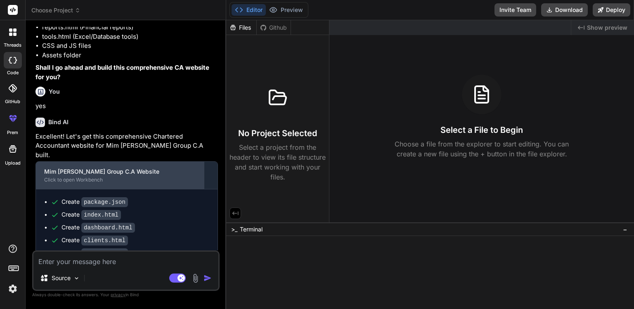
click at [140, 180] on div "Click to open Workbench" at bounding box center [119, 180] width 151 height 7
click at [74, 174] on div "Mim [PERSON_NAME] Group C.A Website" at bounding box center [119, 171] width 151 height 8
click at [103, 177] on div "Click to open Workbench" at bounding box center [119, 180] width 151 height 7
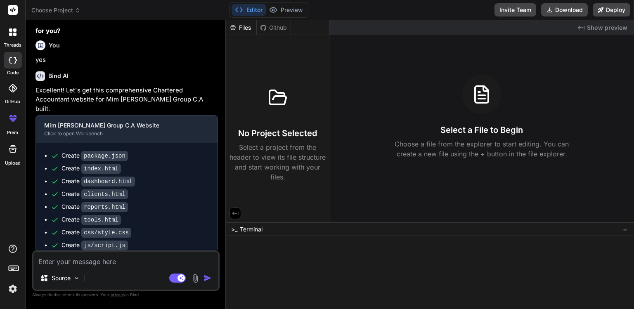
scroll to position [385, 0]
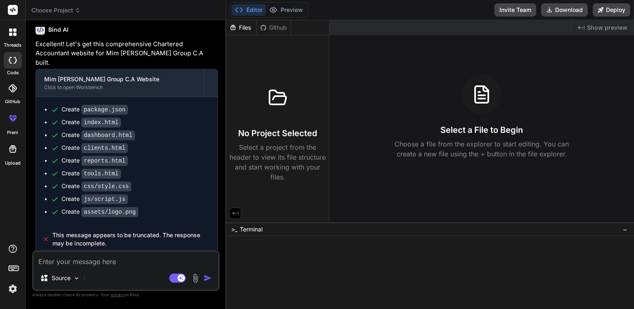
click at [240, 26] on div "Files" at bounding box center [241, 28] width 30 height 8
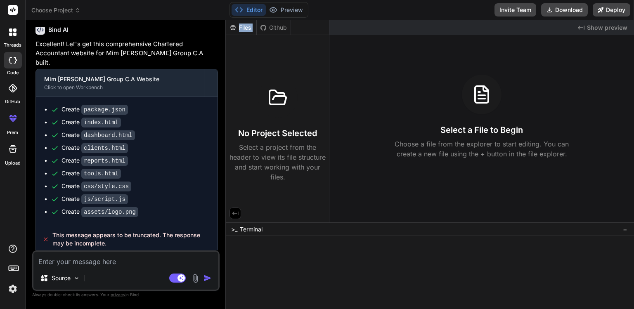
click at [240, 26] on div "Files" at bounding box center [241, 28] width 30 height 8
click at [242, 29] on div "Files" at bounding box center [241, 28] width 30 height 8
click at [236, 28] on icon at bounding box center [232, 27] width 7 height 7
click at [235, 28] on icon at bounding box center [233, 27] width 5 height 5
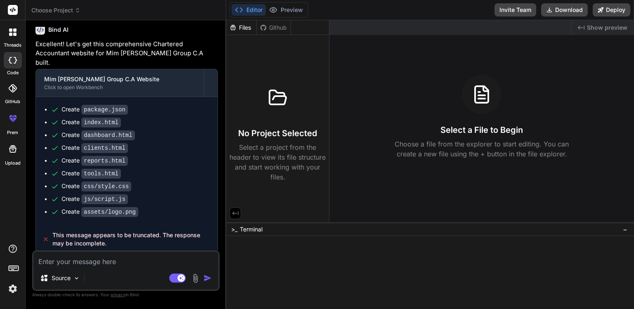
click at [234, 28] on icon at bounding box center [232, 27] width 7 height 7
click at [287, 10] on button "Preview" at bounding box center [286, 10] width 40 height 12
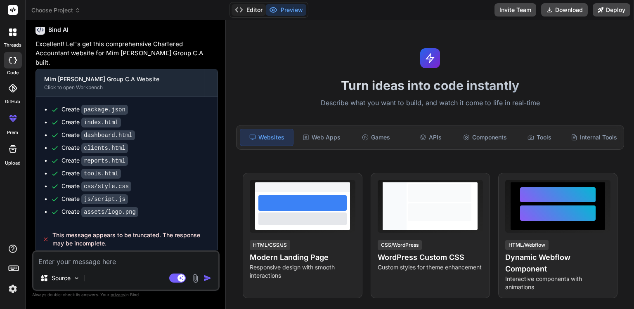
click at [248, 9] on button "Editor" at bounding box center [248, 10] width 34 height 12
